Goal: Information Seeking & Learning: Learn about a topic

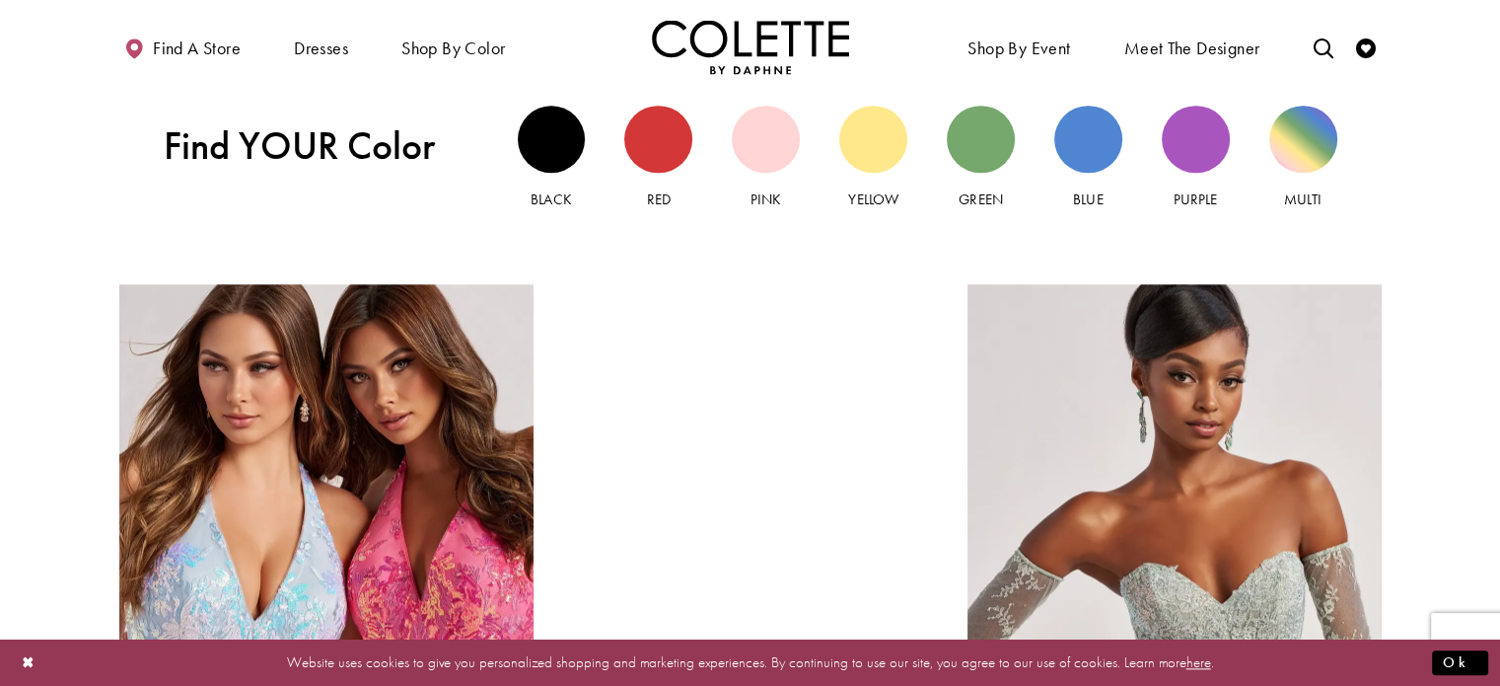
scroll to position [1973, 0]
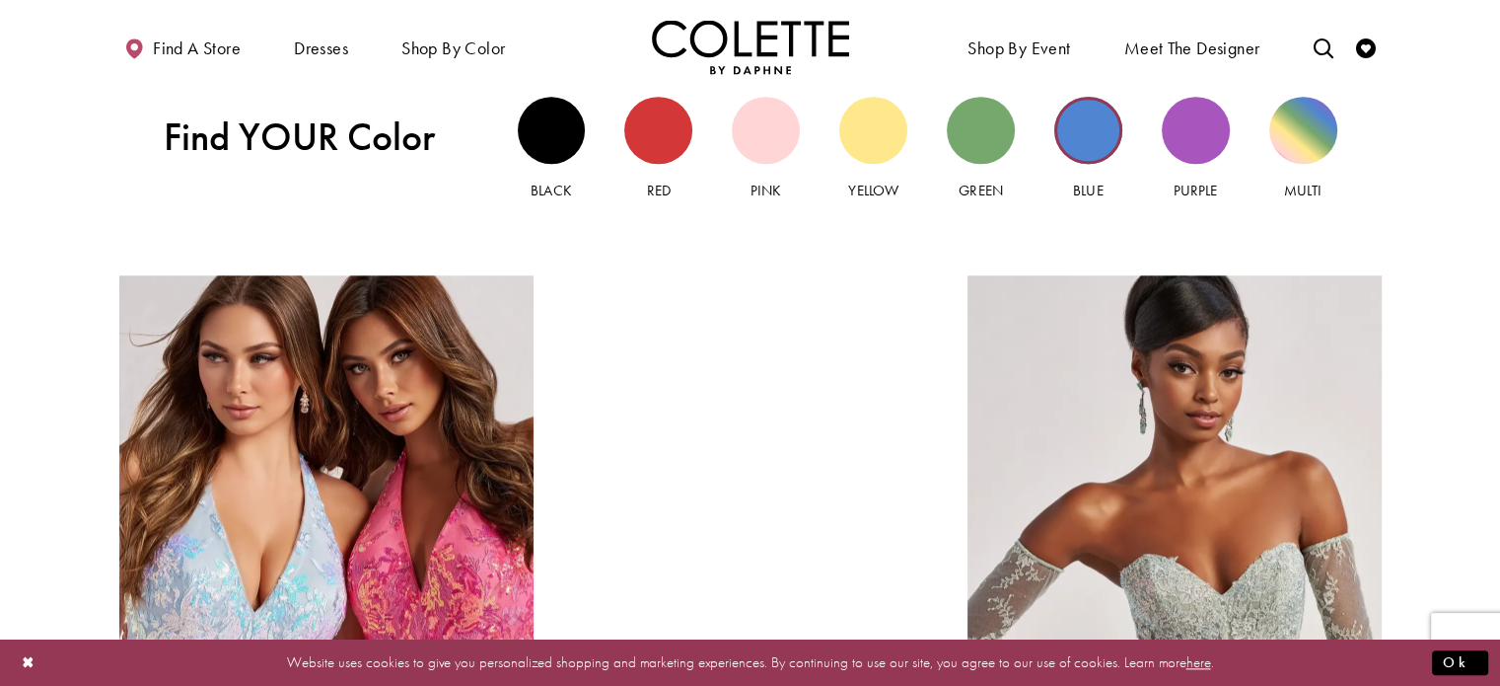
click at [1060, 143] on div "Blue view" at bounding box center [1089, 131] width 68 height 68
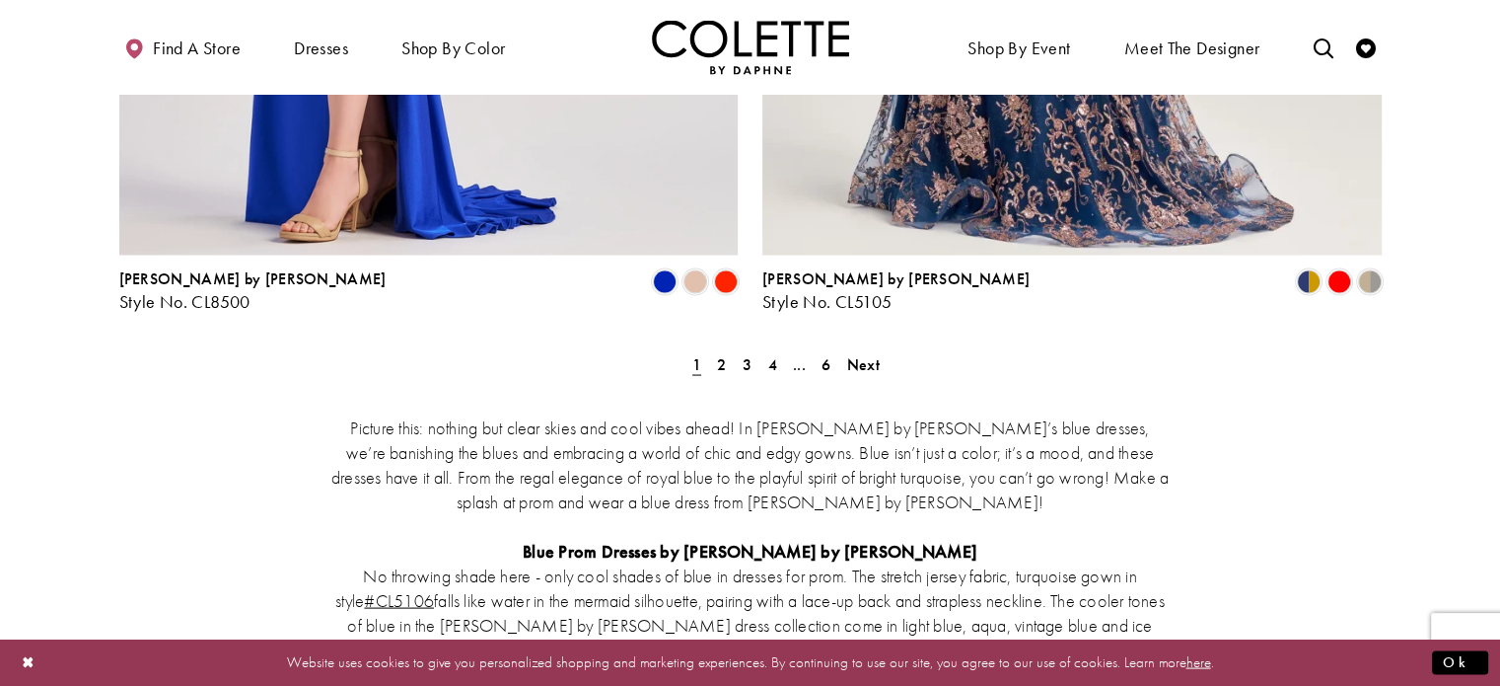
scroll to position [3650, 0]
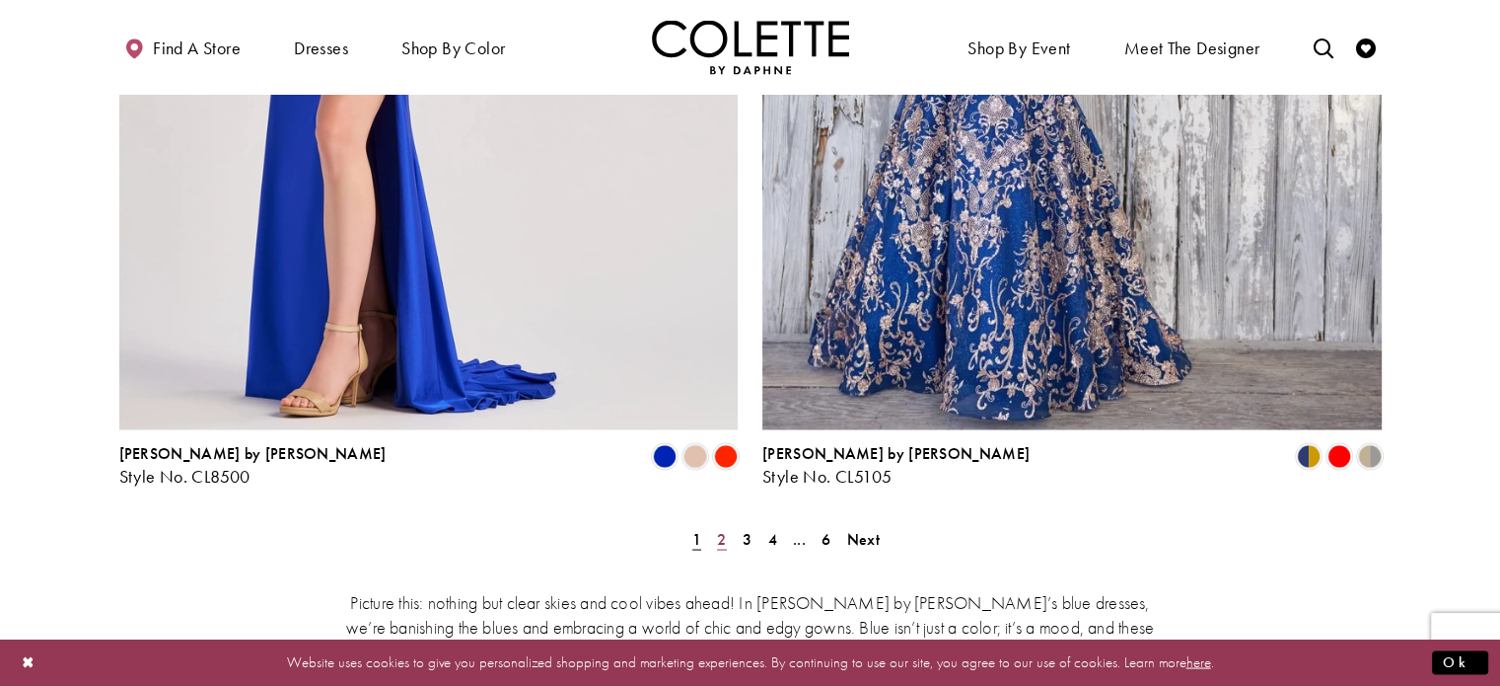
click at [717, 528] on span "2" at bounding box center [721, 538] width 9 height 21
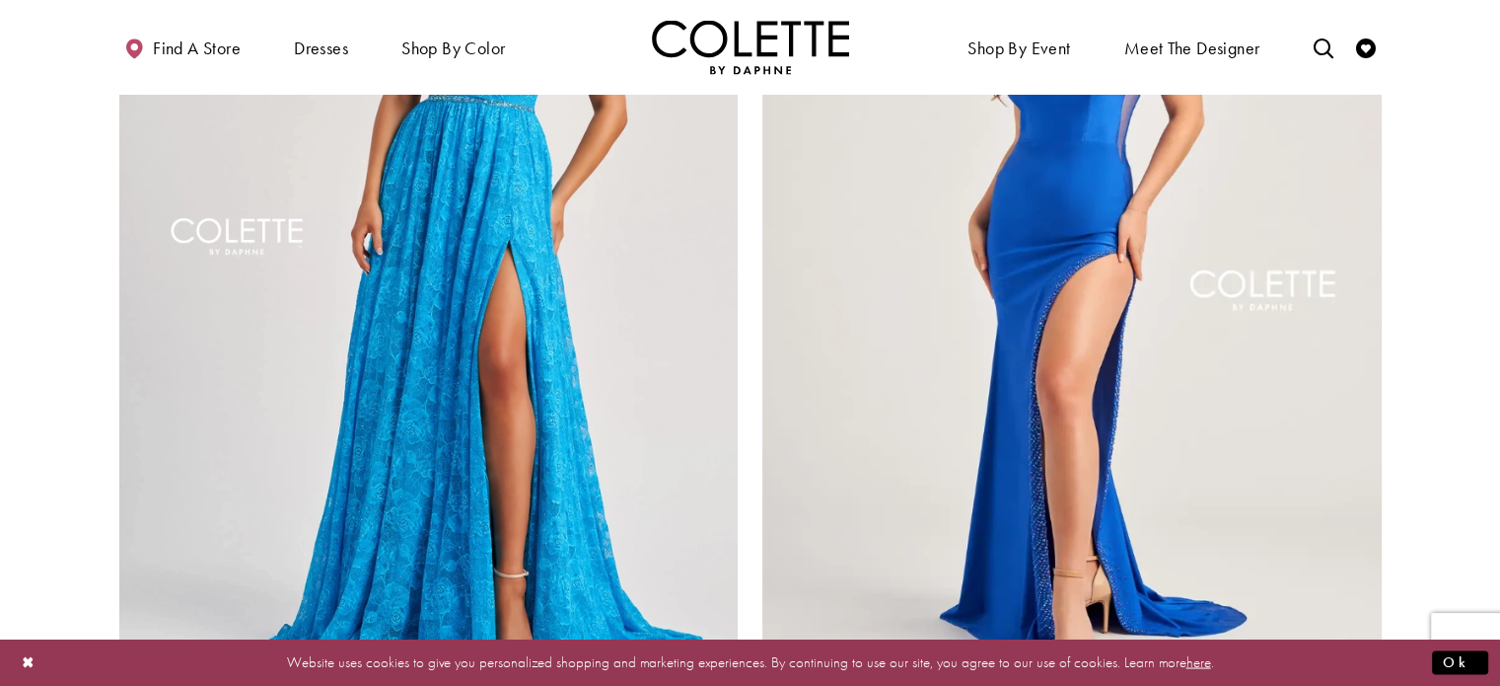
scroll to position [3658, 0]
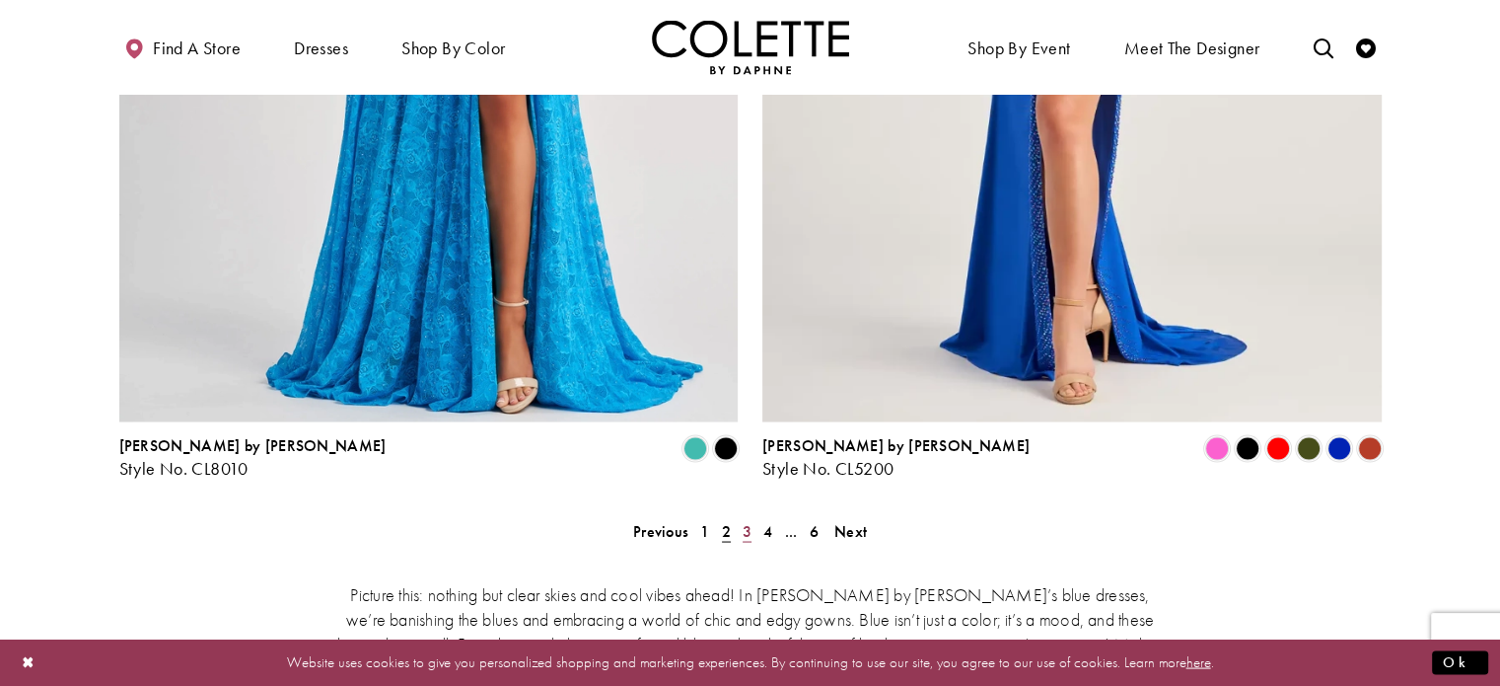
click at [754, 516] on link "3" at bounding box center [747, 530] width 21 height 29
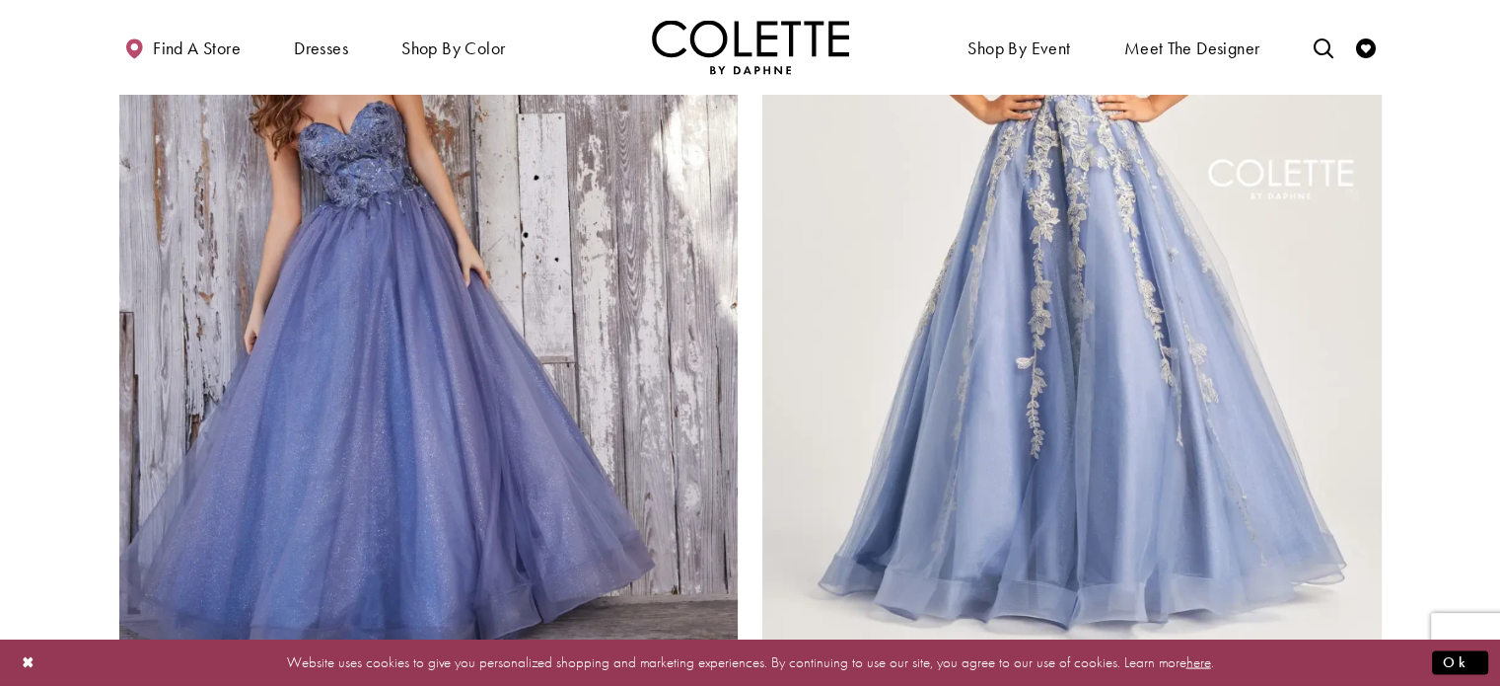
scroll to position [3460, 0]
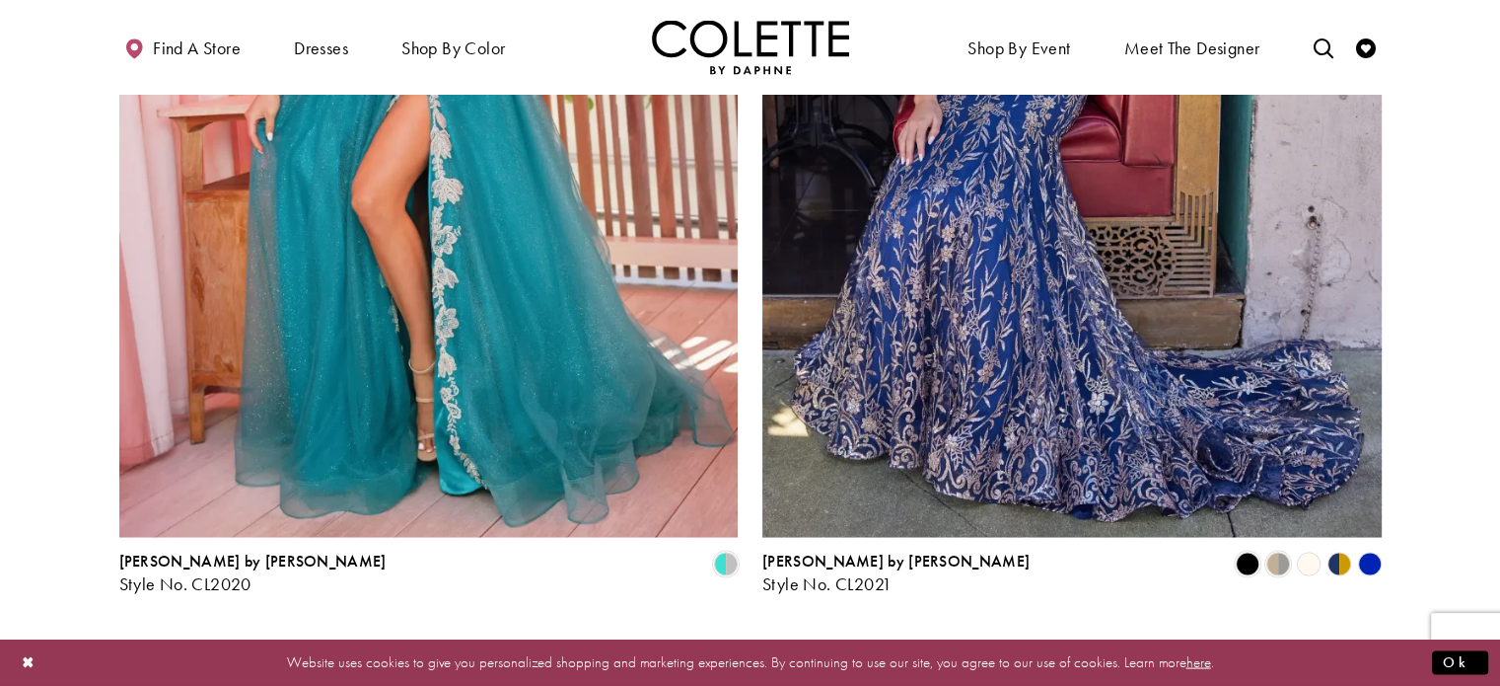
scroll to position [3658, 0]
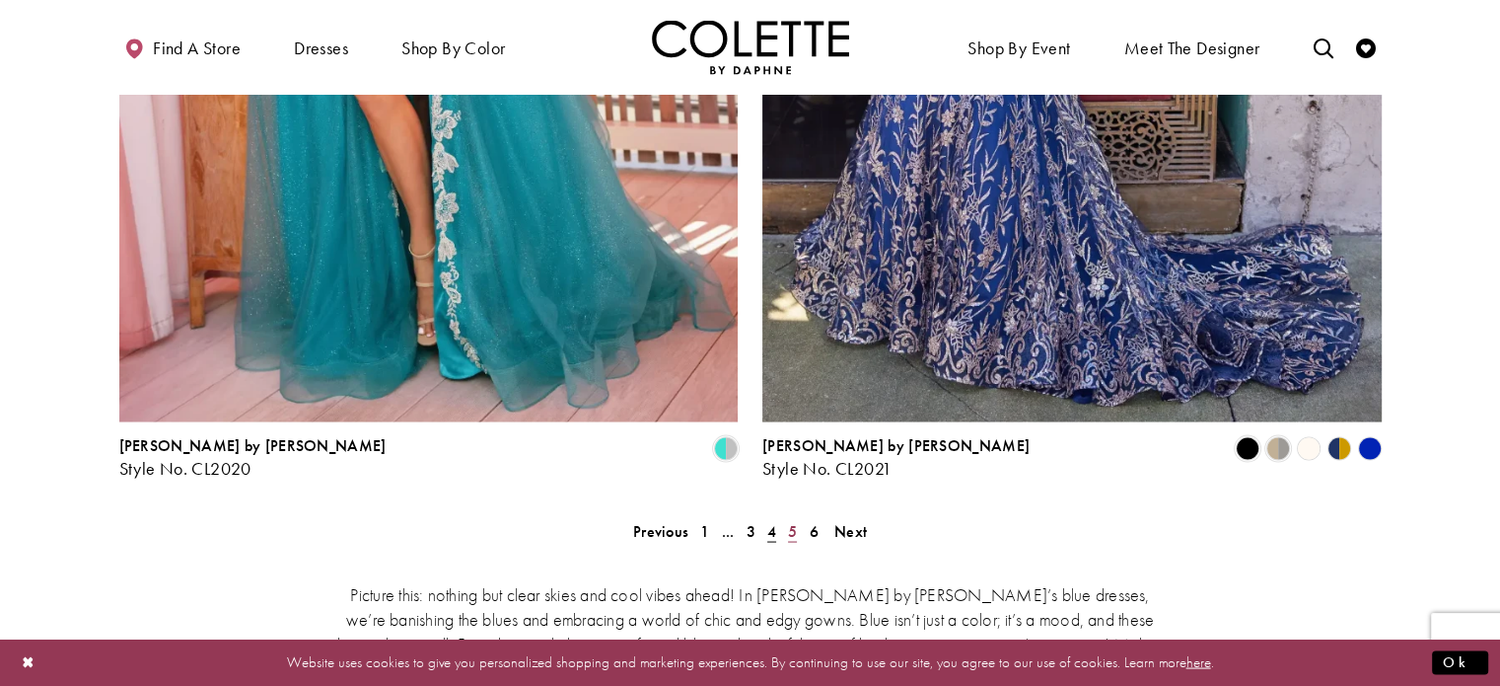
click at [792, 520] on span "5" at bounding box center [792, 530] width 9 height 21
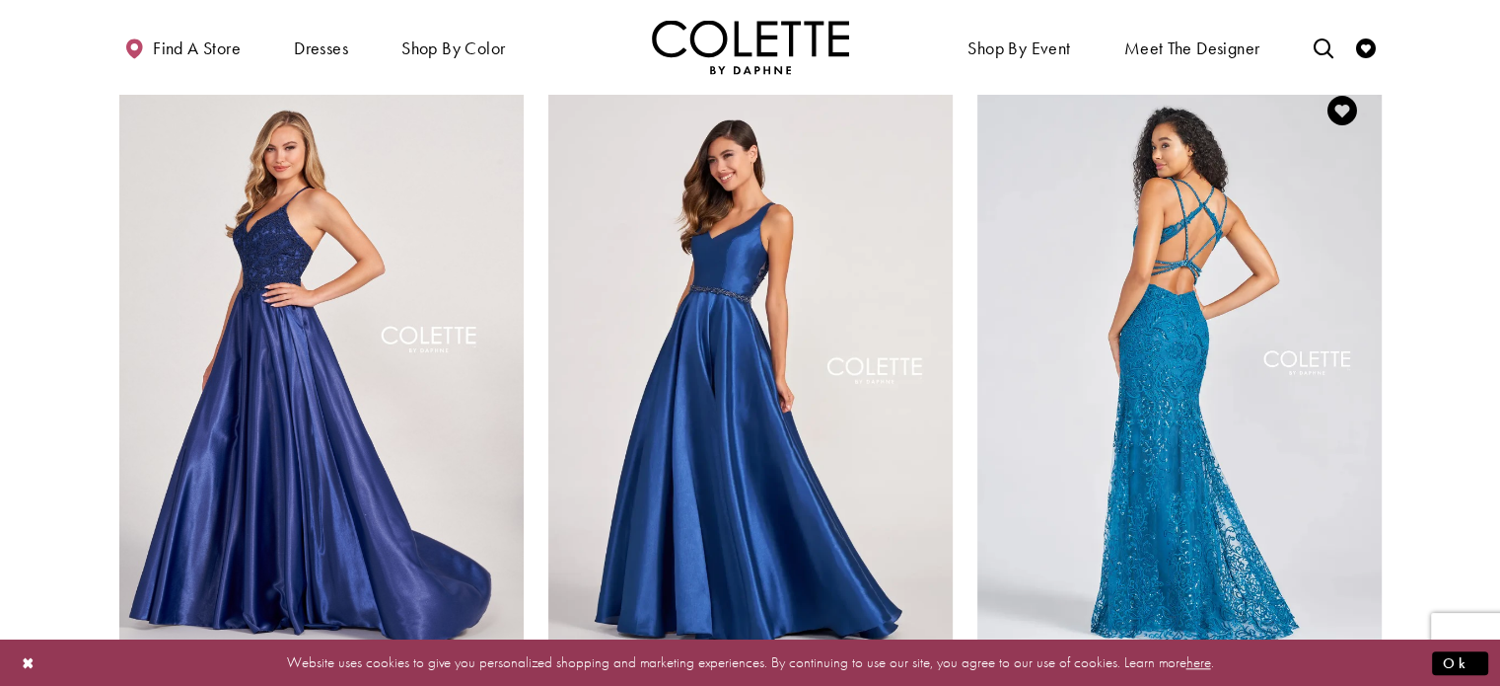
scroll to position [1685, 0]
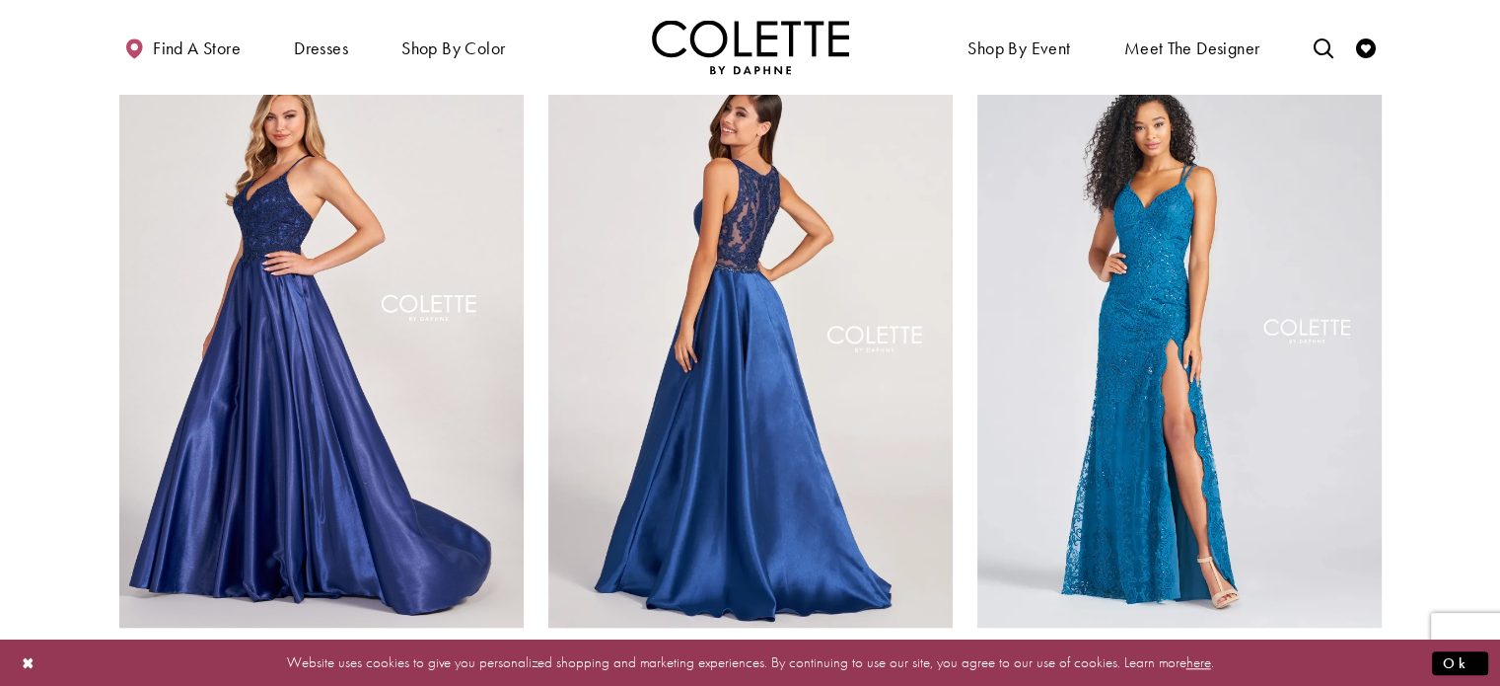
click at [726, 428] on img "Visit Colette by Daphne Style No. CL2034 Page" at bounding box center [750, 333] width 404 height 588
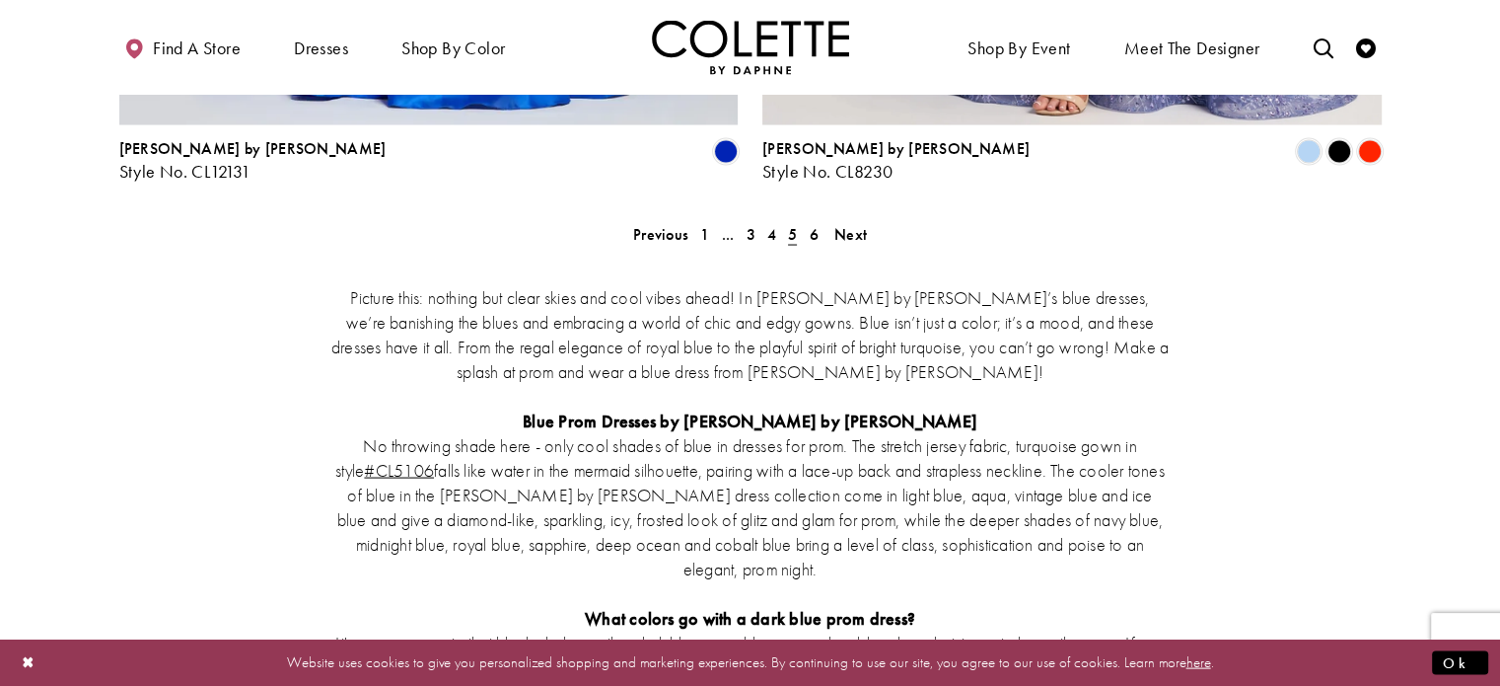
scroll to position [4052, 0]
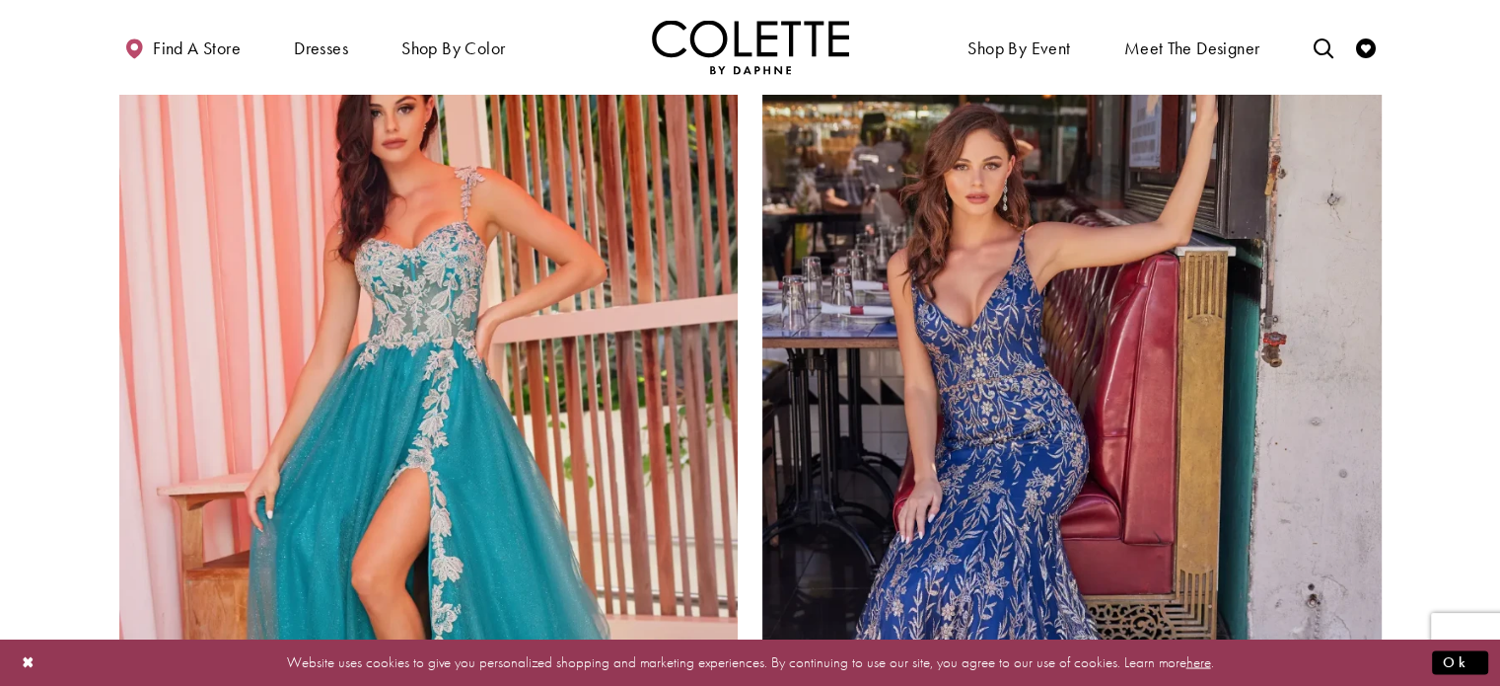
scroll to position [3658, 0]
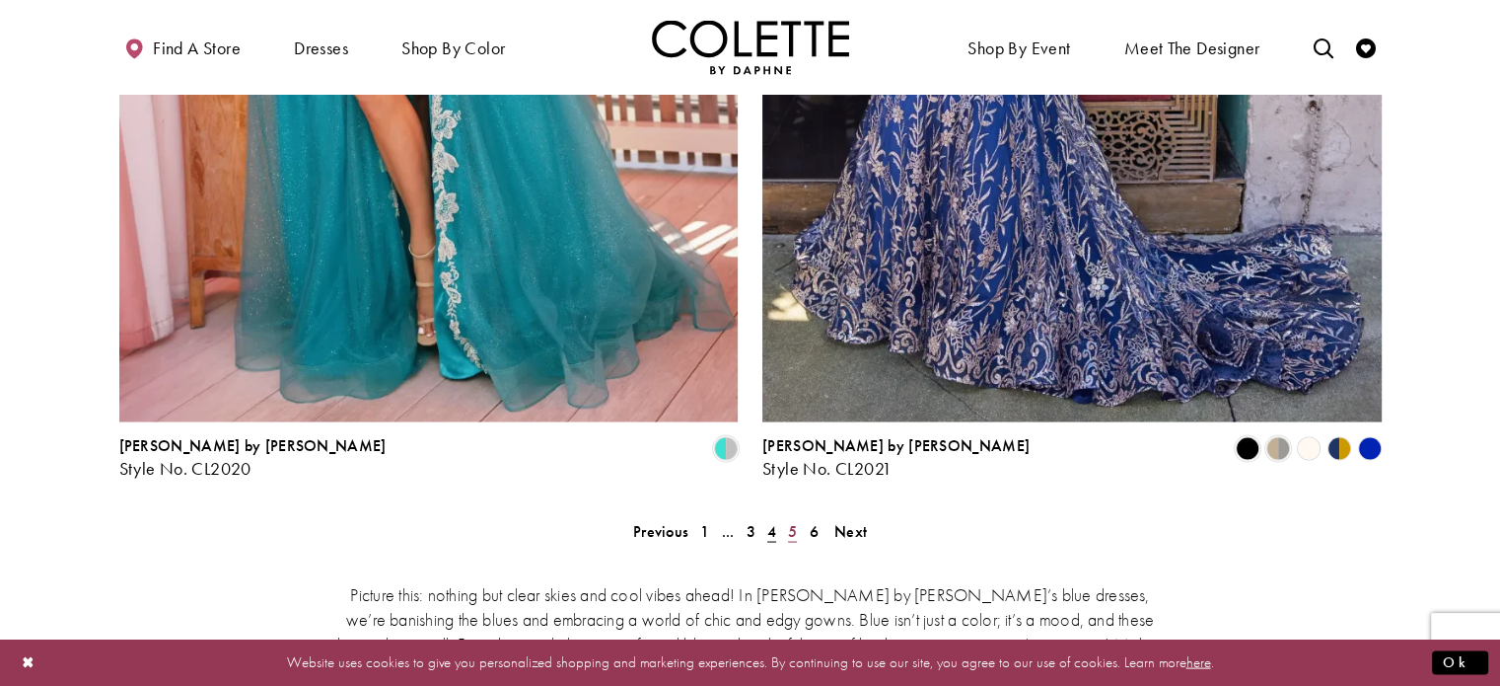
click at [794, 520] on span "5" at bounding box center [792, 530] width 9 height 21
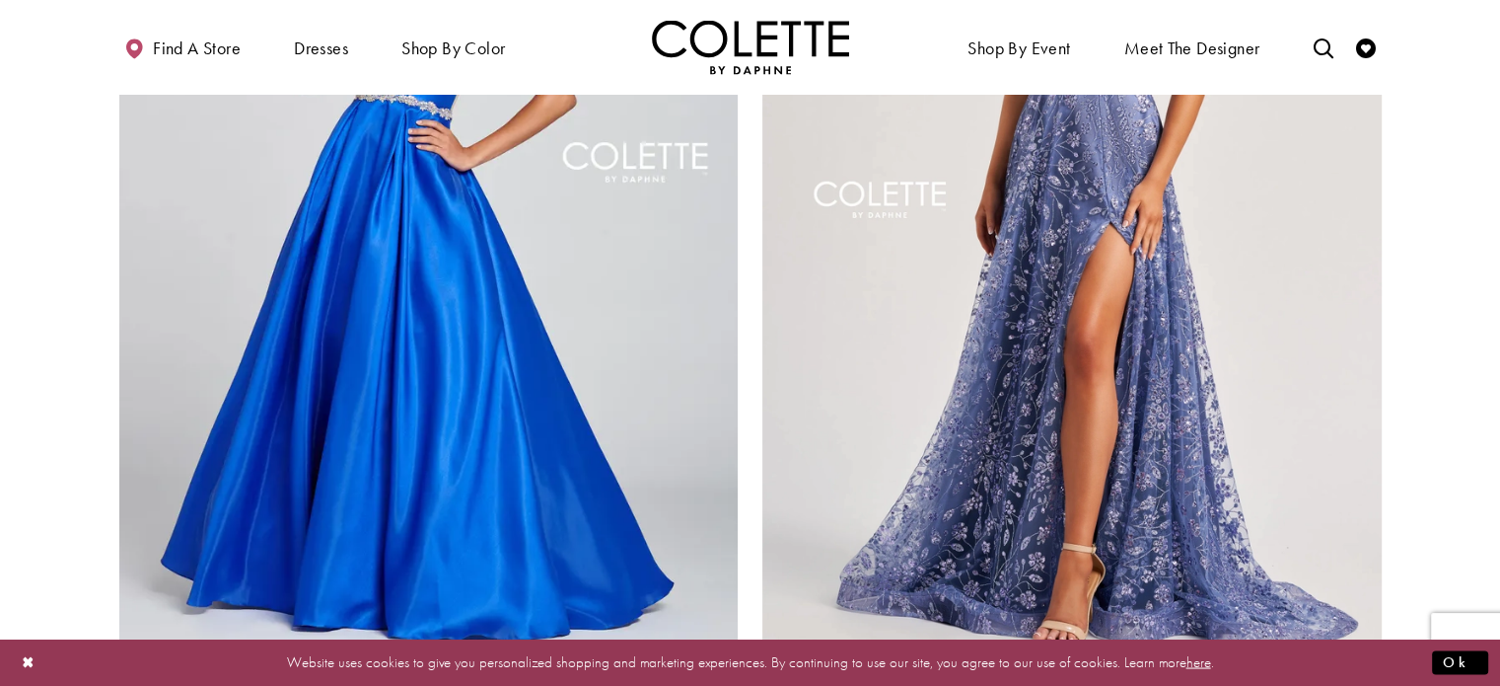
scroll to position [3460, 0]
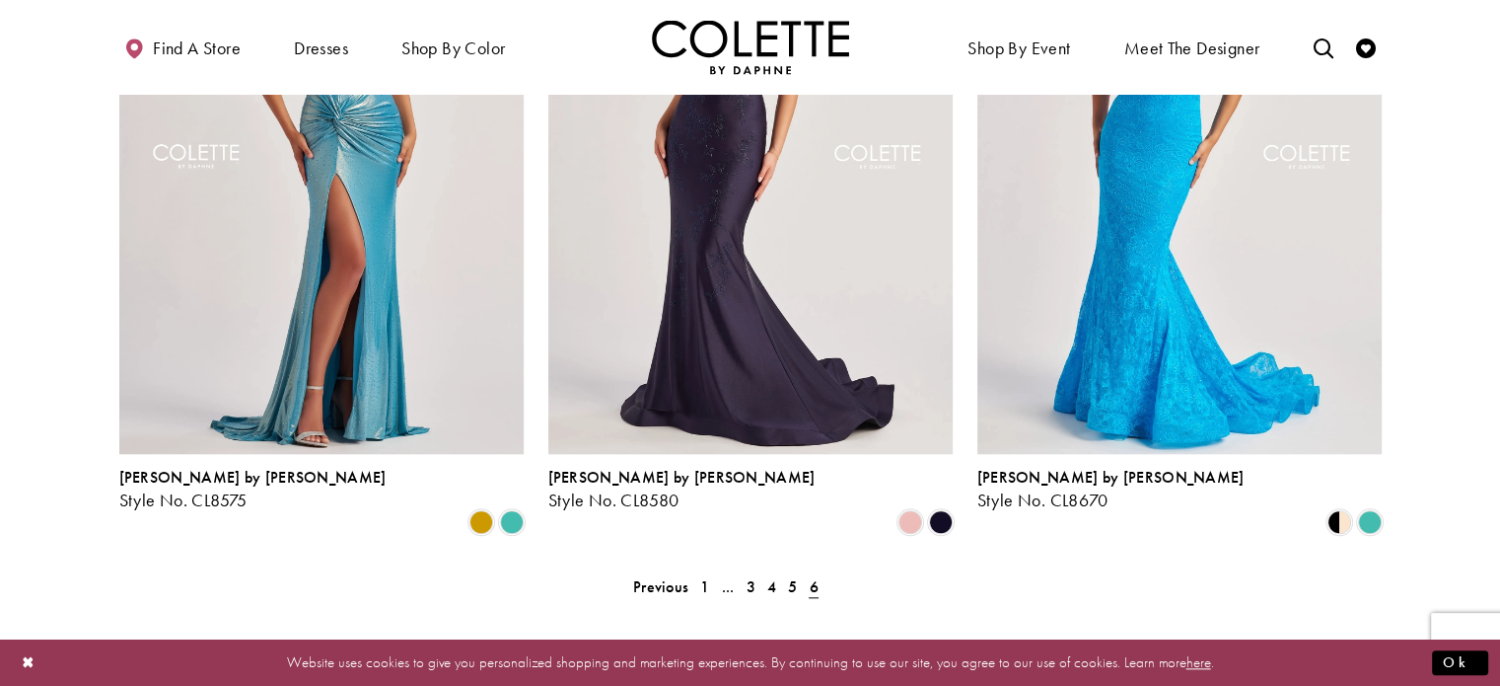
scroll to position [1685, 0]
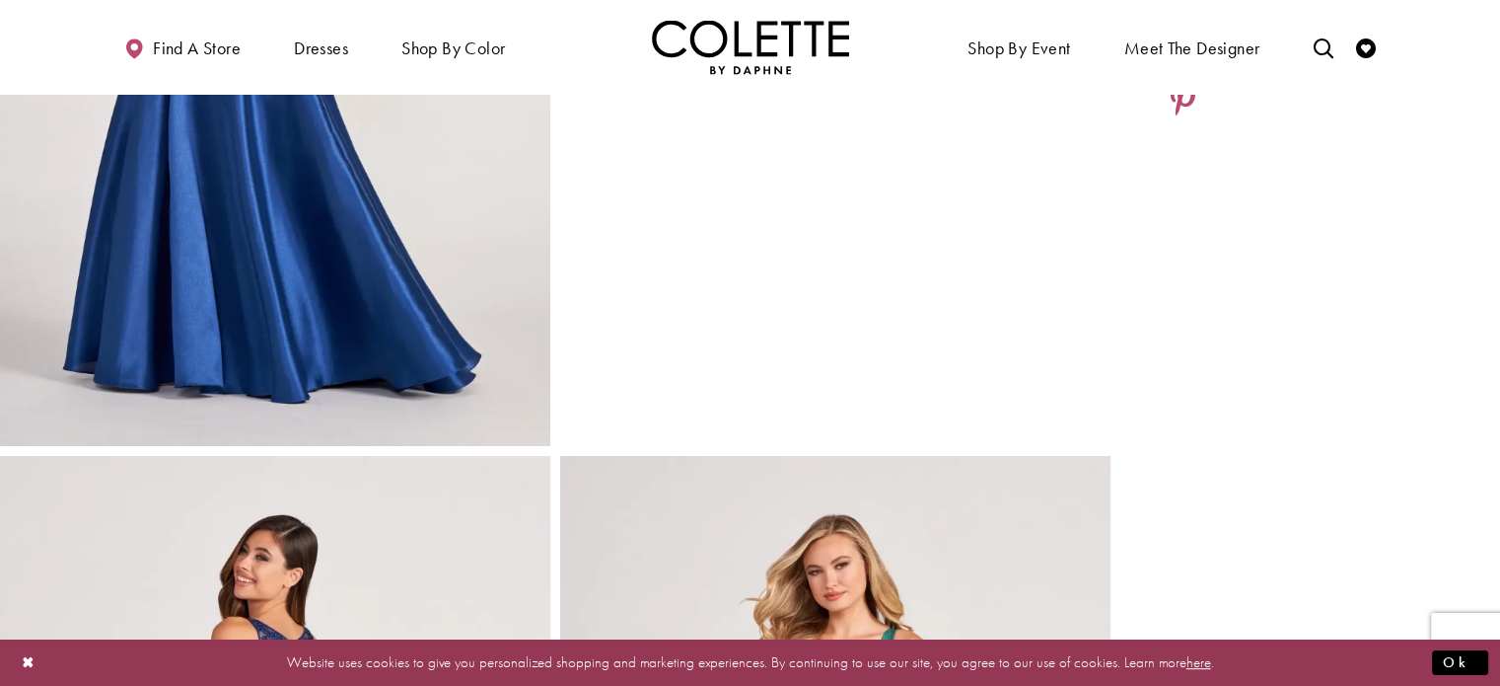
scroll to position [99, 0]
